Goal: Understand process/instructions: Learn how to perform a task or action

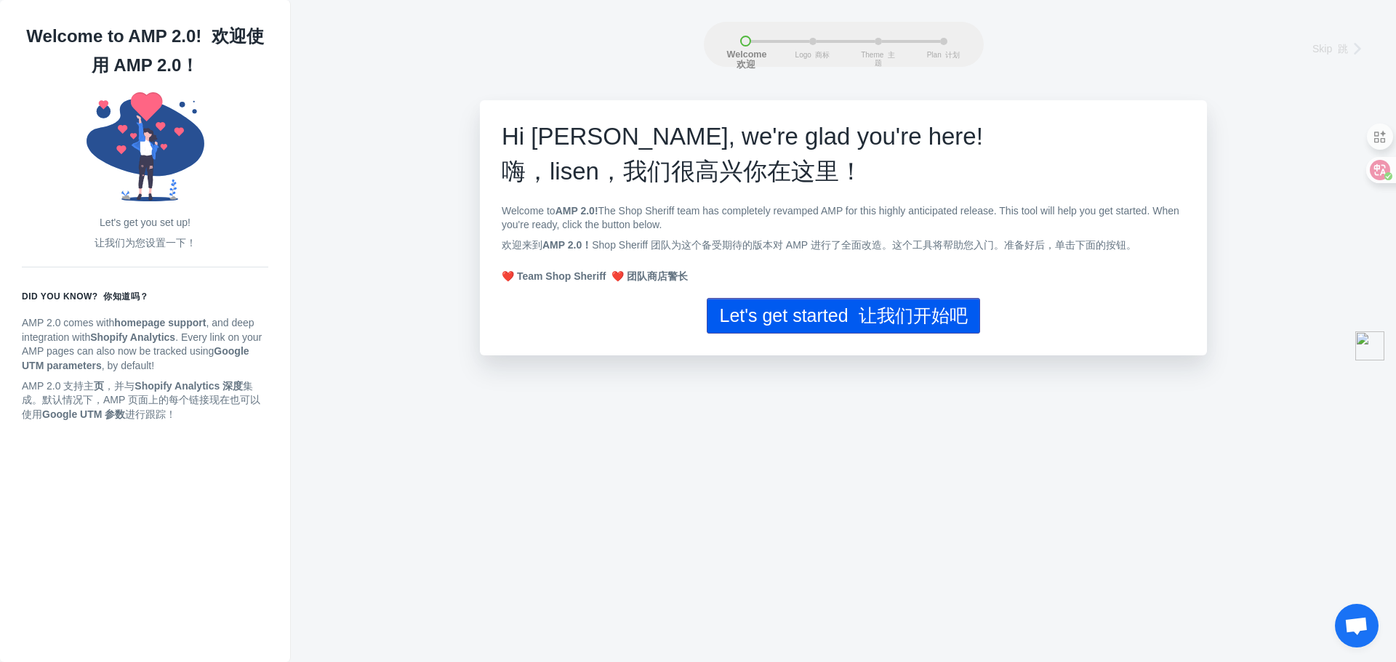
click at [833, 324] on button "Let's get started 让我们开始吧" at bounding box center [843, 316] width 273 height 36
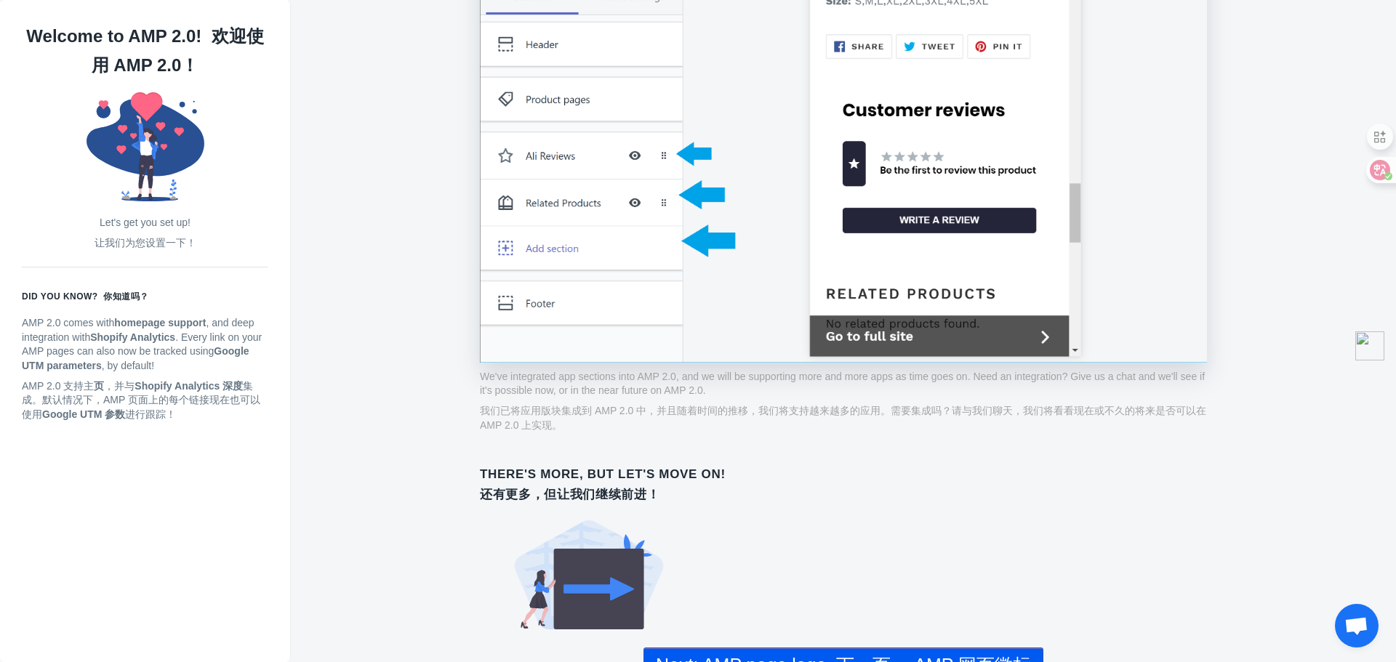
scroll to position [1307, 0]
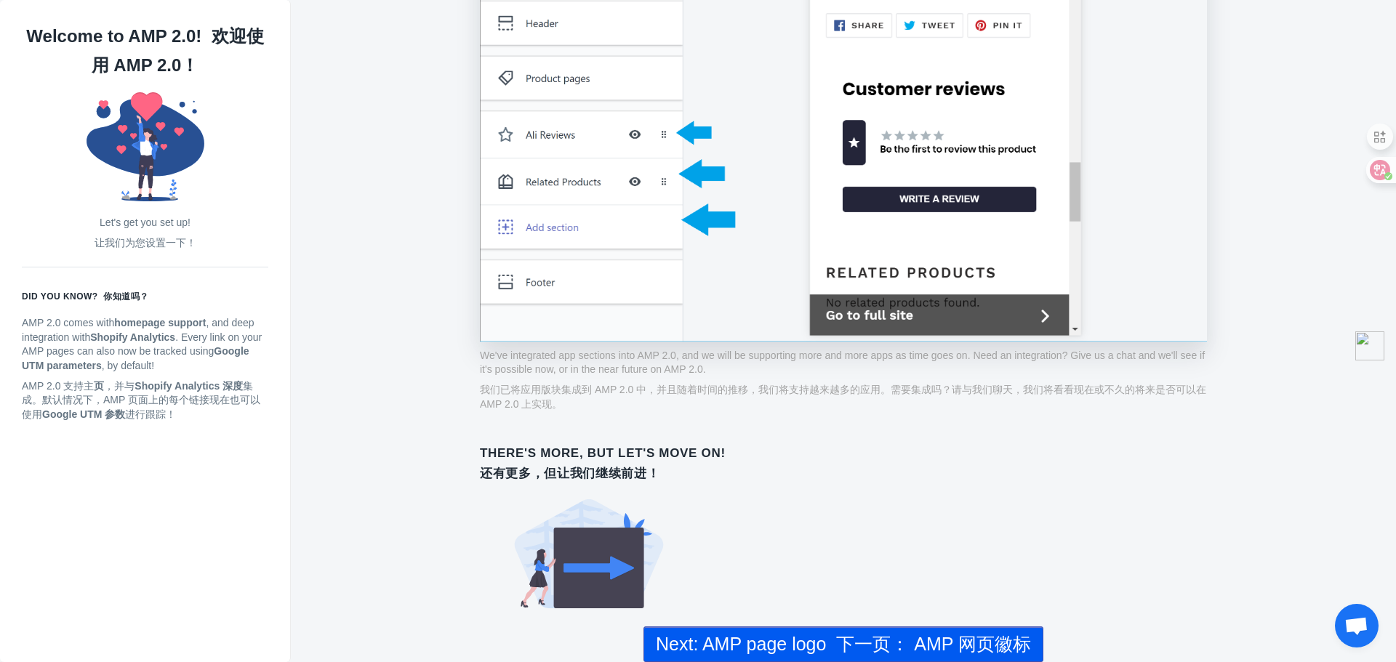
click at [848, 636] on font "下一页： AMP 网页徽标" at bounding box center [933, 644] width 195 height 20
